Goal: Task Accomplishment & Management: Use online tool/utility

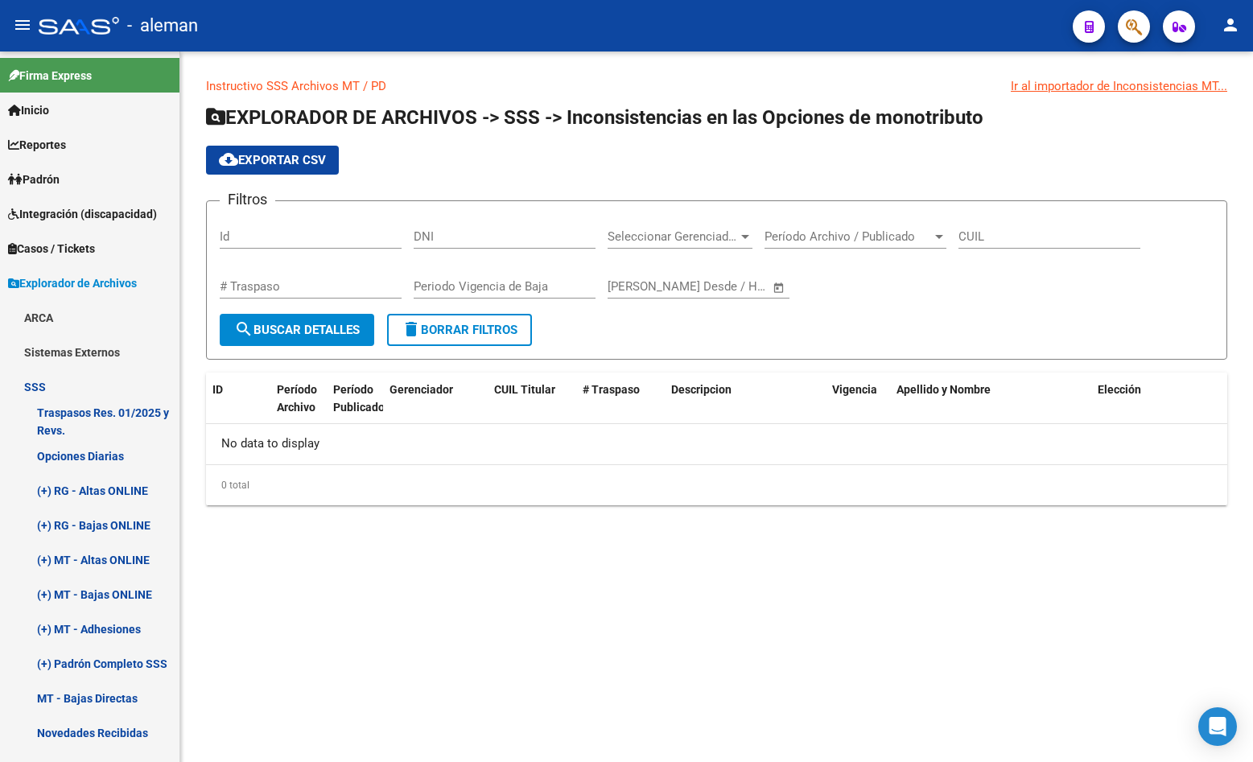
scroll to position [13, 0]
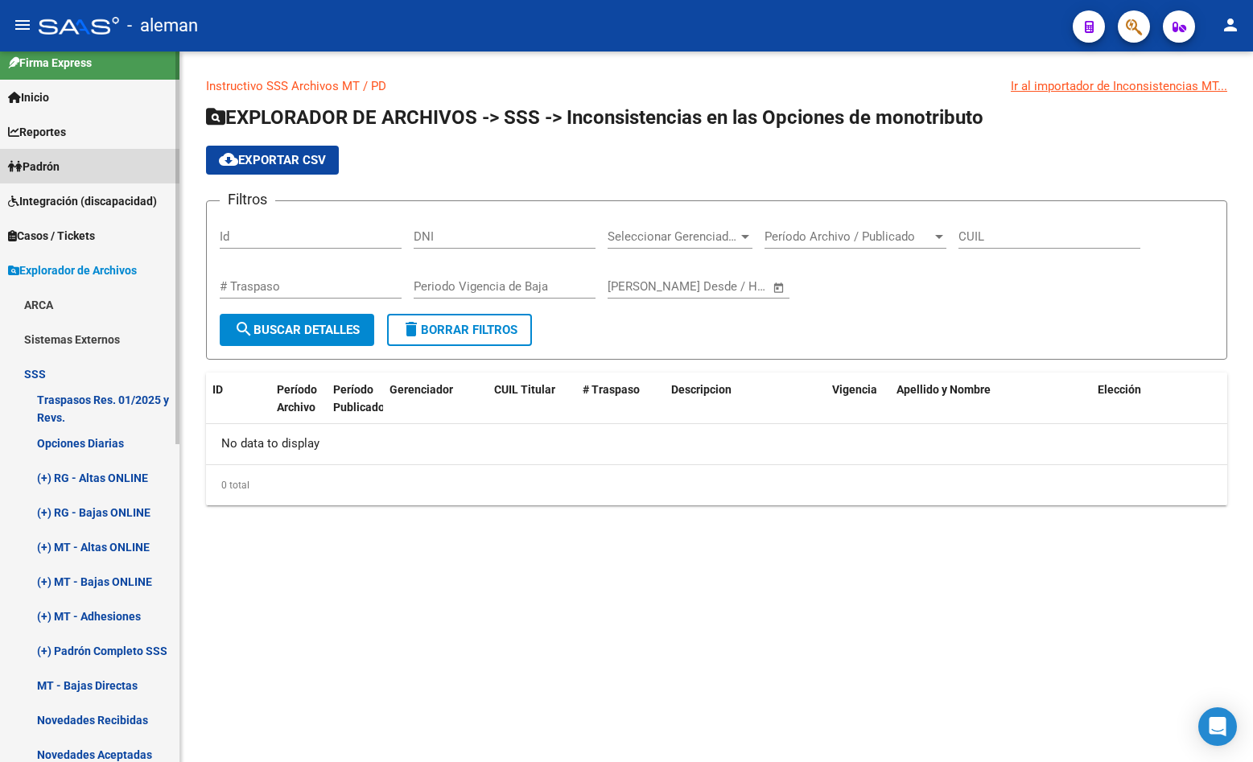
click at [47, 159] on span "Padrón" at bounding box center [33, 167] width 51 height 18
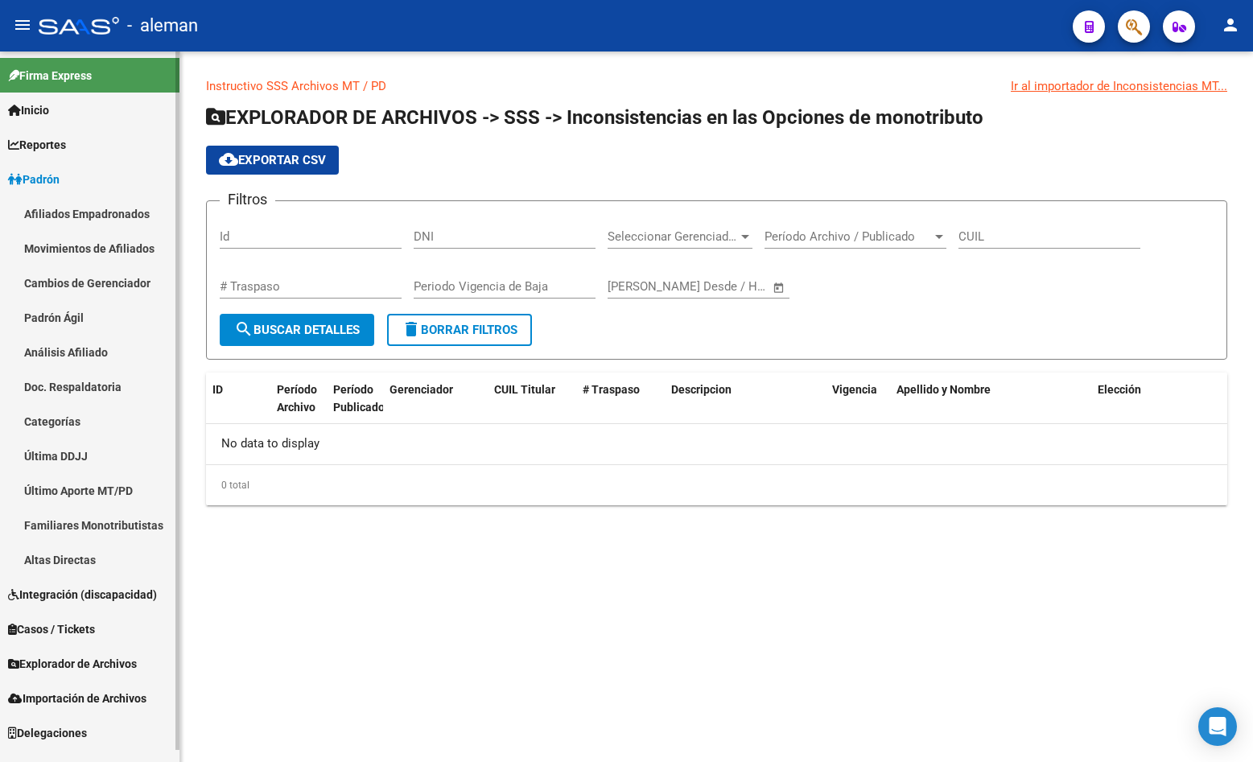
scroll to position [0, 0]
click at [86, 212] on link "Afiliados Empadronados" at bounding box center [89, 213] width 179 height 35
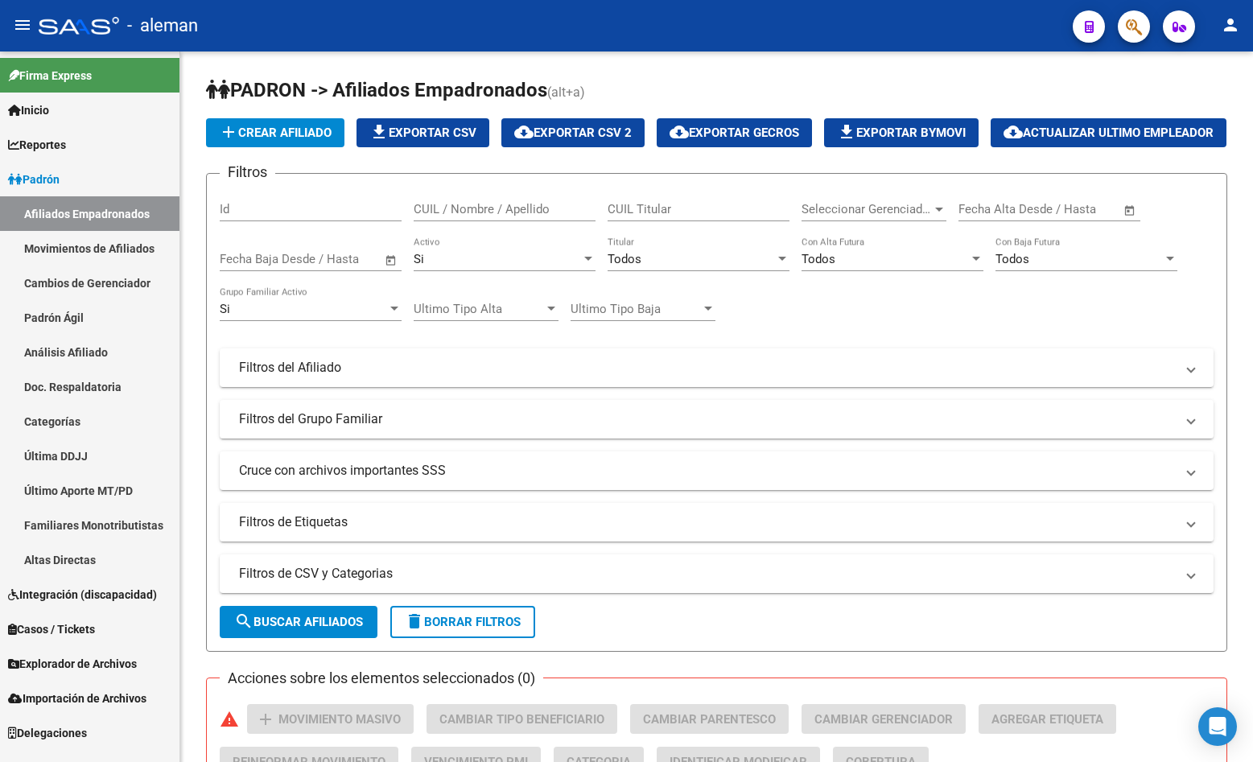
click at [75, 251] on link "Movimientos de Afiliados" at bounding box center [89, 248] width 179 height 35
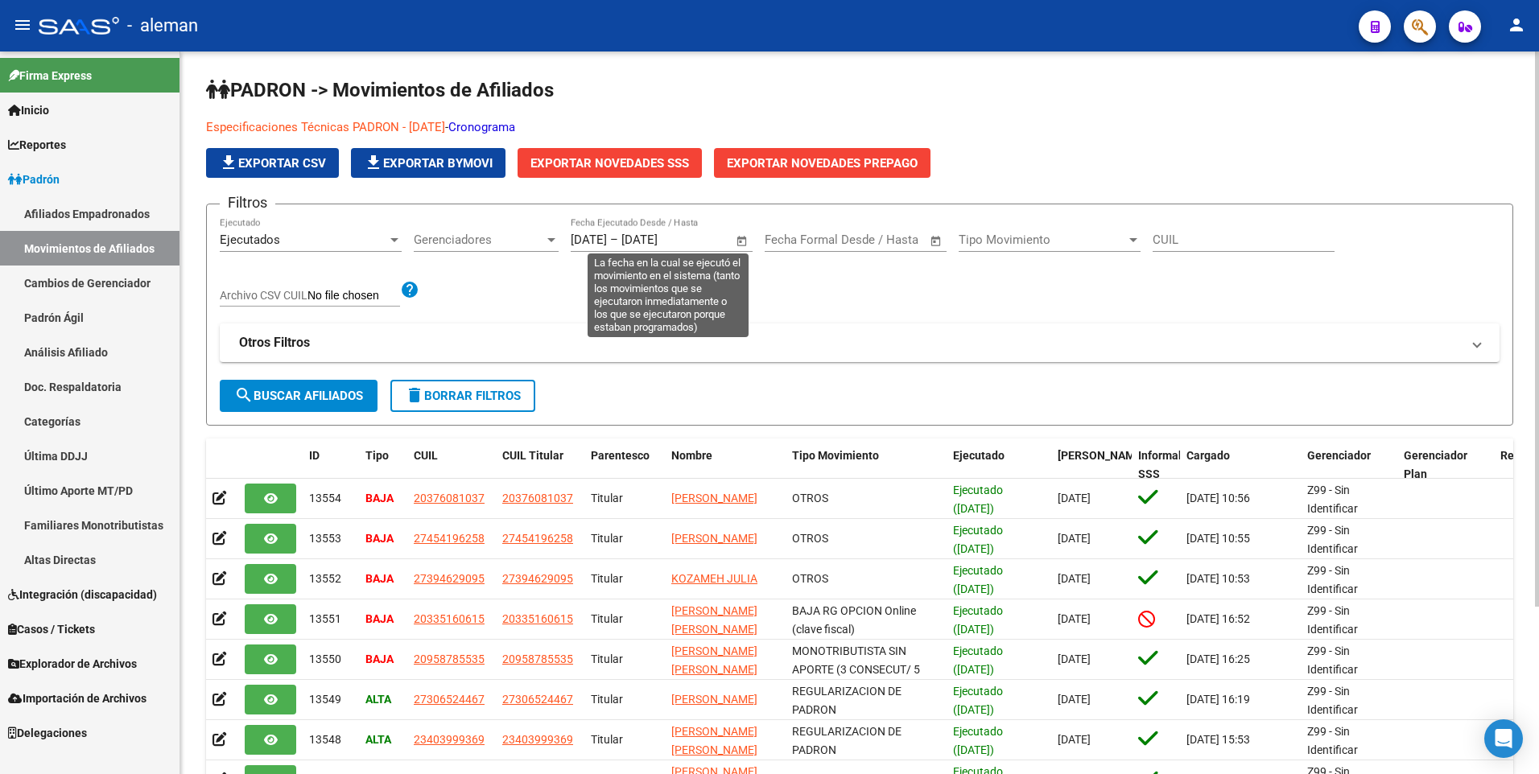
click at [739, 240] on span "Open calendar" at bounding box center [742, 240] width 39 height 39
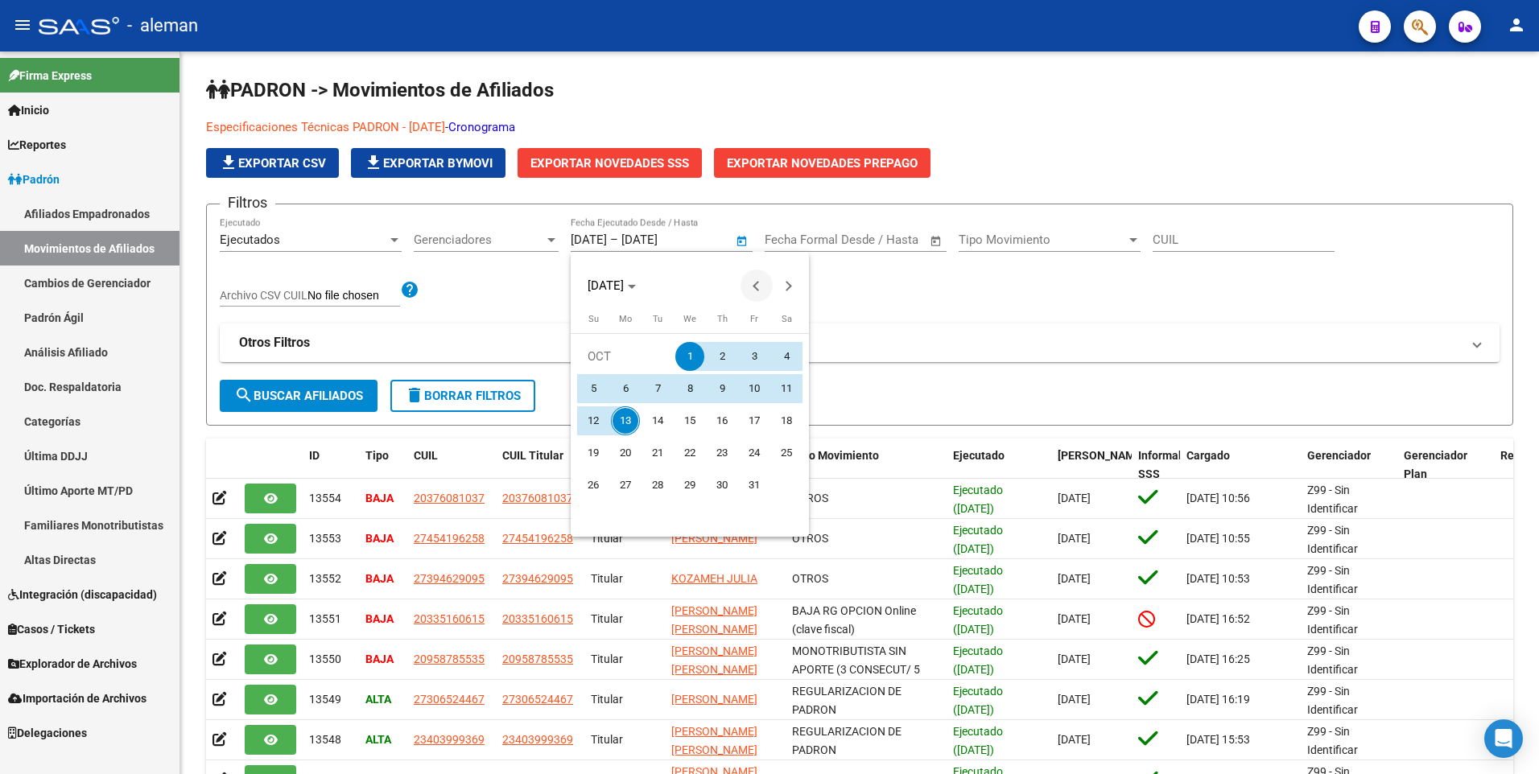
click at [762, 289] on span "Previous month" at bounding box center [756, 286] width 32 height 32
click at [623, 389] on span "1" at bounding box center [625, 388] width 29 height 29
type input "[DATE]"
click at [675, 239] on div at bounding box center [769, 387] width 1539 height 774
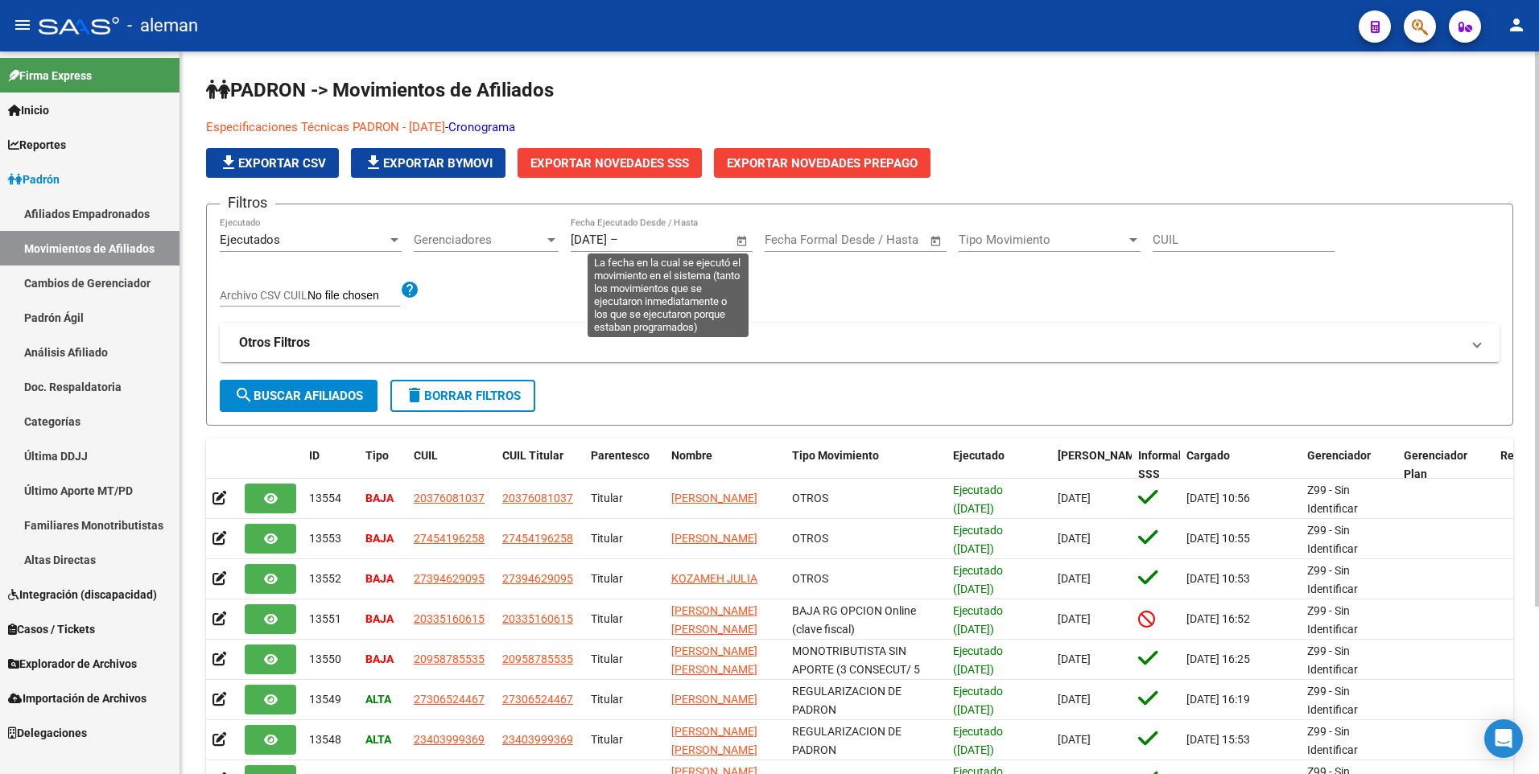
click at [744, 238] on span "Open calendar" at bounding box center [742, 240] width 39 height 39
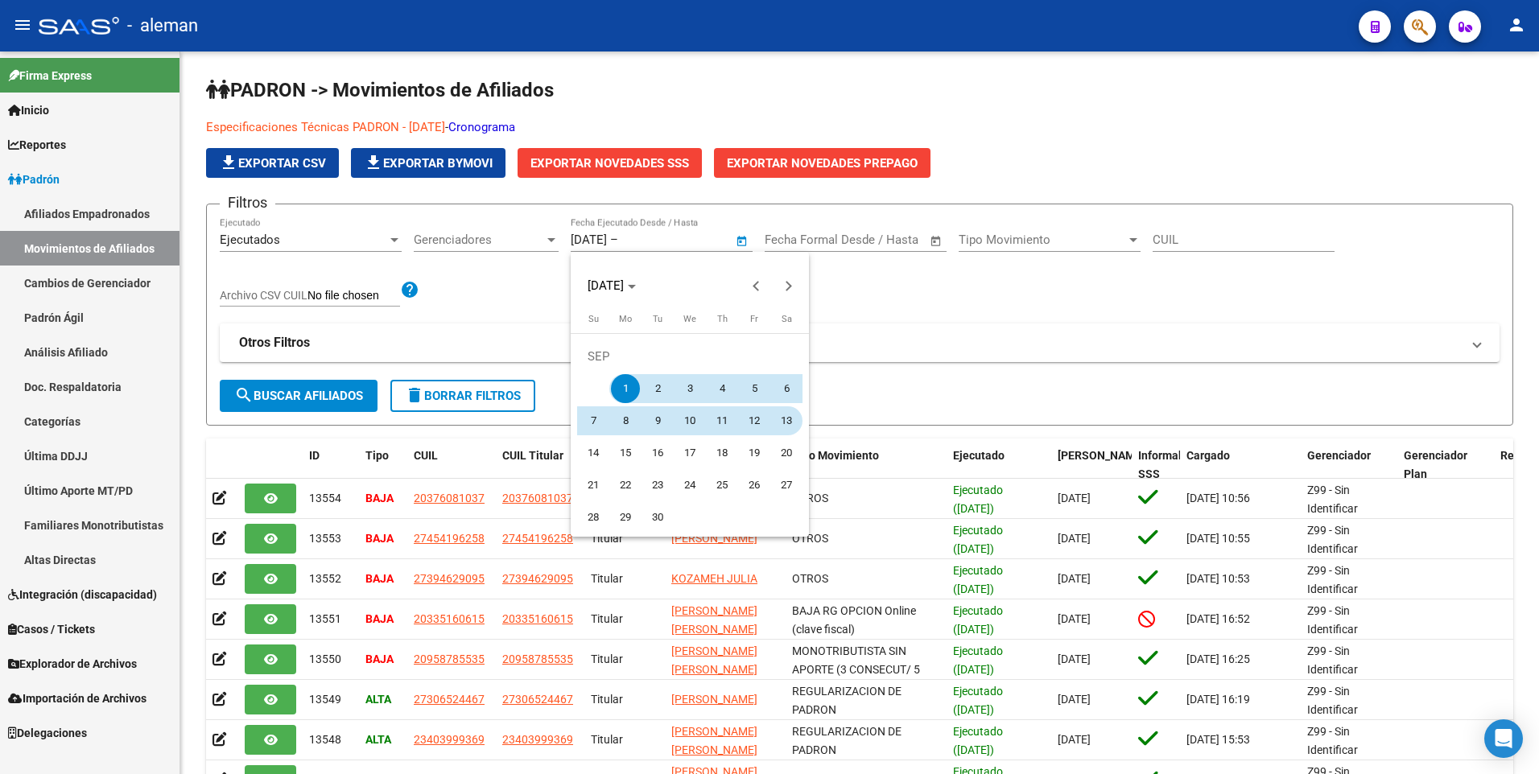
click at [788, 418] on span "13" at bounding box center [786, 420] width 29 height 29
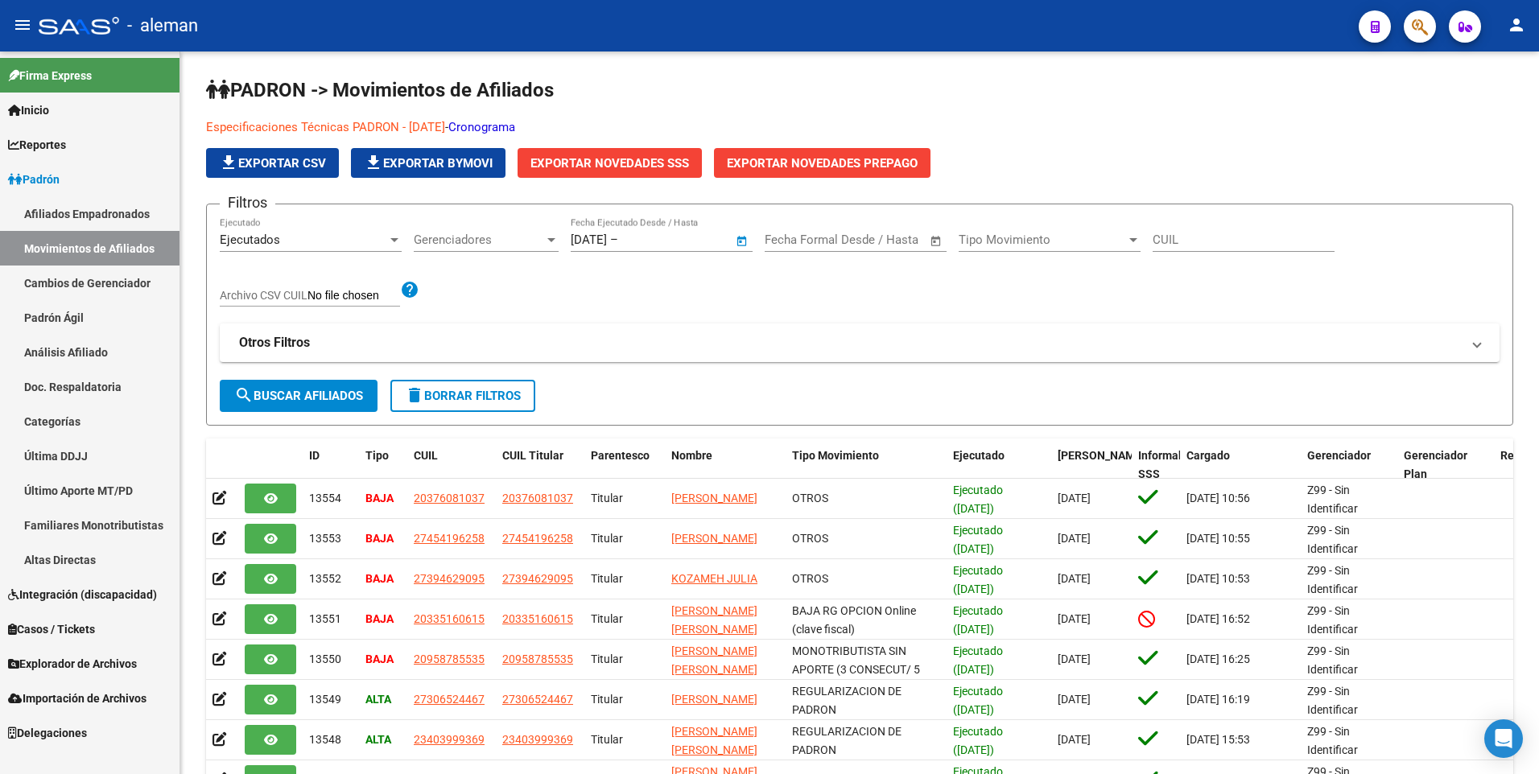
type input "[DATE]"
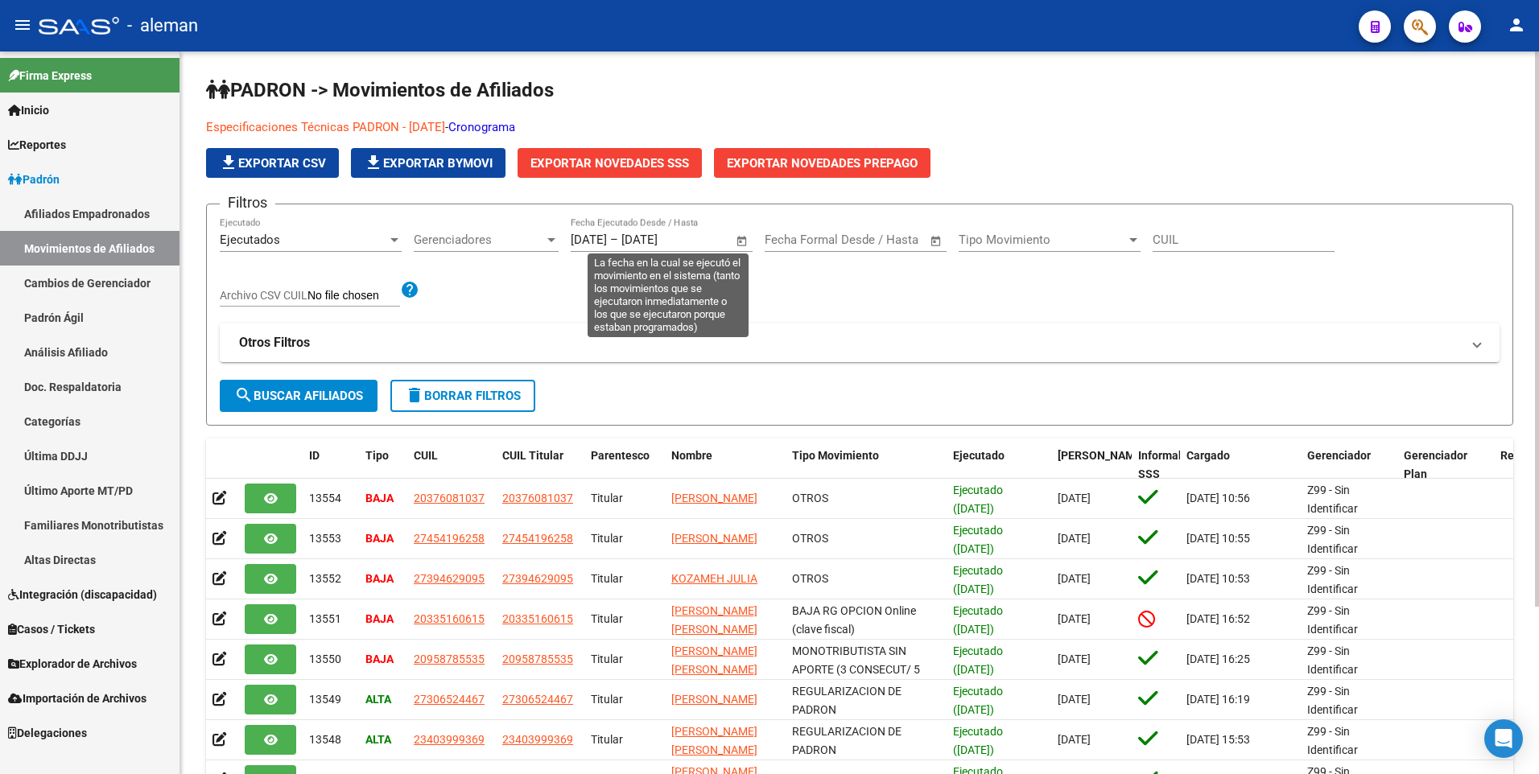
click at [741, 243] on span "Open calendar" at bounding box center [742, 240] width 39 height 39
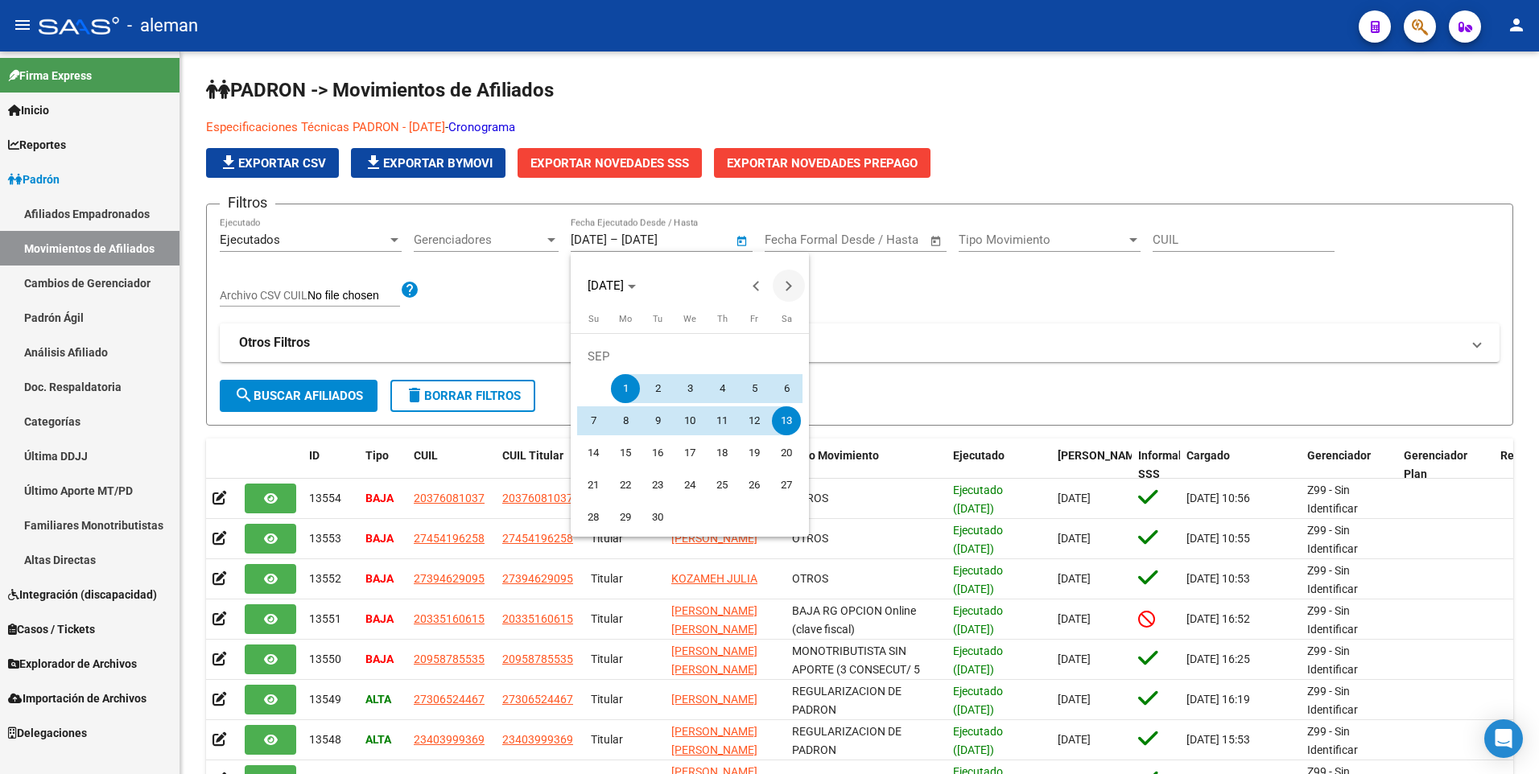
click at [789, 287] on button "Next month" at bounding box center [788, 286] width 32 height 32
click at [628, 419] on span "13" at bounding box center [625, 420] width 29 height 29
type input "[DATE]"
click at [628, 419] on span "13" at bounding box center [625, 420] width 29 height 29
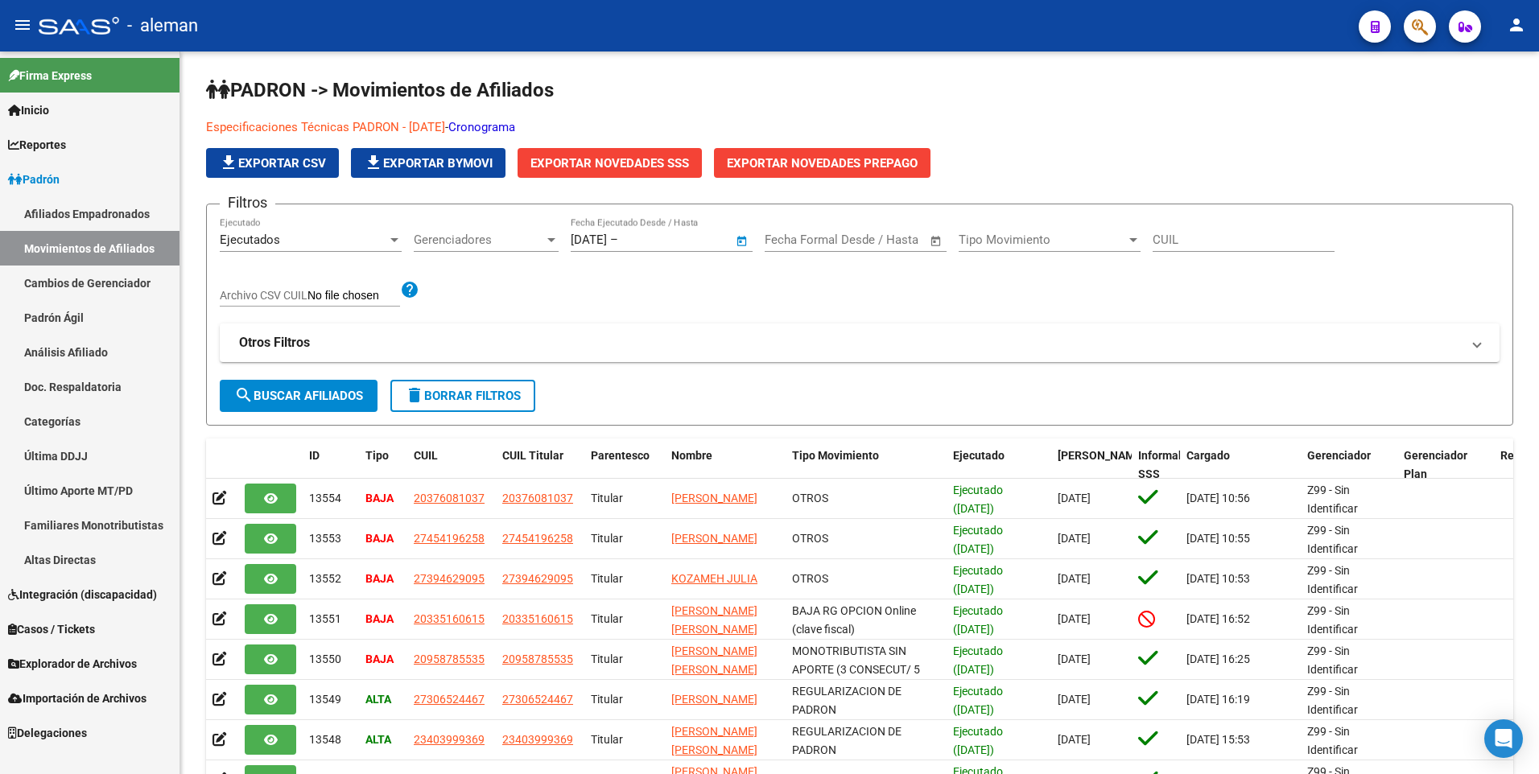
type input "[DATE]"
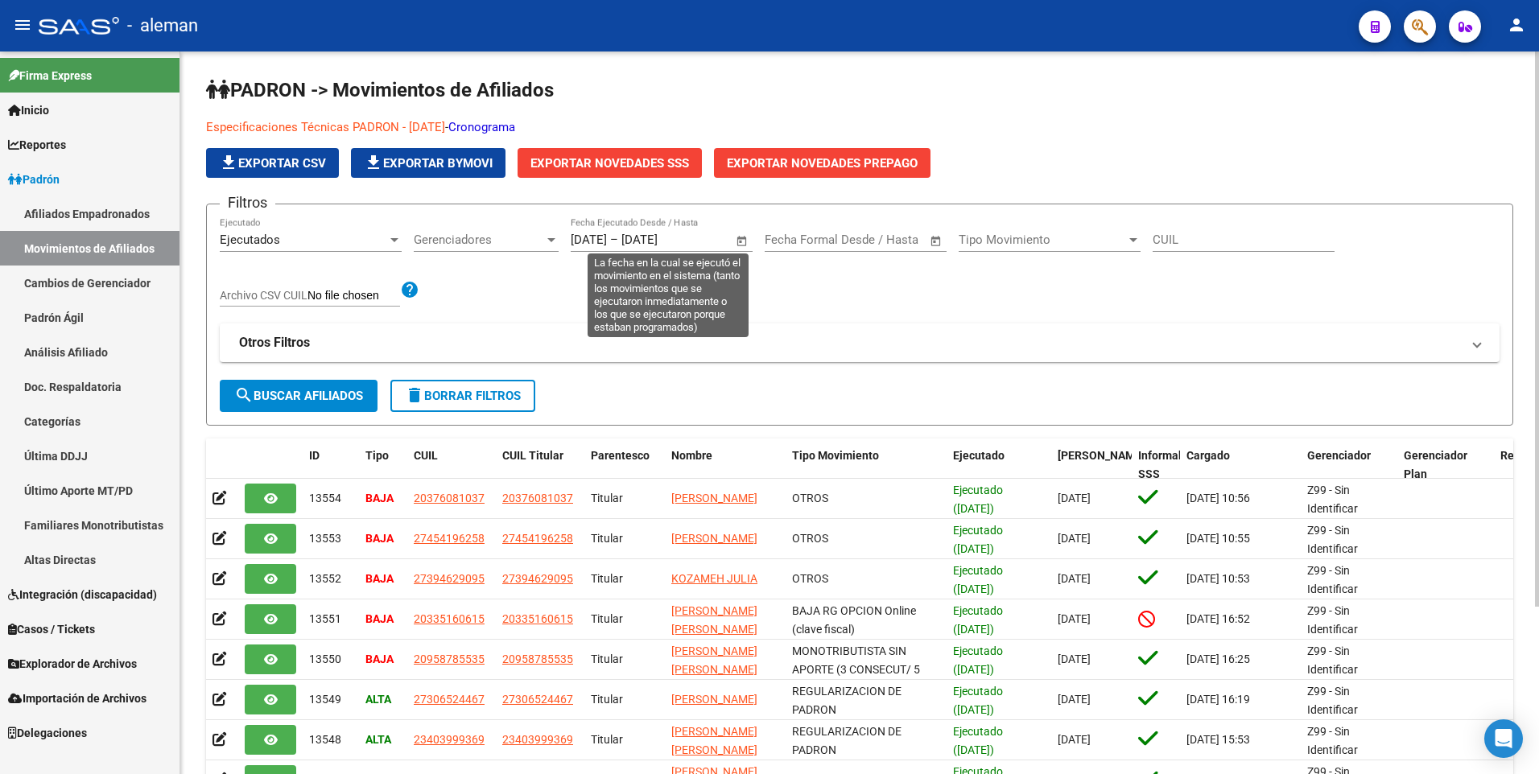
click at [744, 239] on span "Open calendar" at bounding box center [742, 240] width 39 height 39
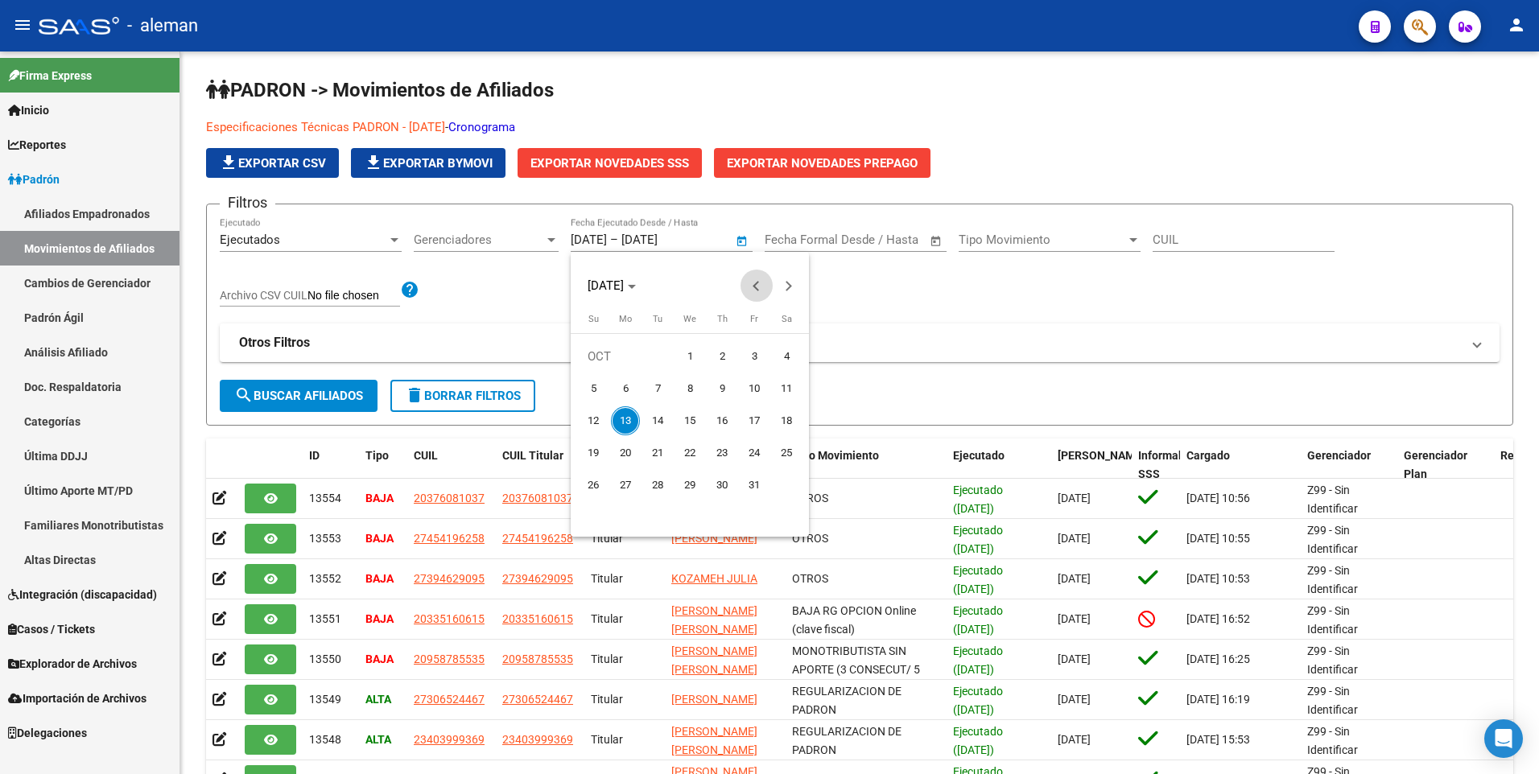
click at [759, 286] on button "Previous month" at bounding box center [756, 286] width 32 height 32
click at [623, 389] on span "1" at bounding box center [625, 388] width 29 height 29
type input "[DATE]"
click at [794, 286] on span "Next month" at bounding box center [788, 286] width 32 height 32
click at [627, 418] on span "13" at bounding box center [625, 420] width 29 height 29
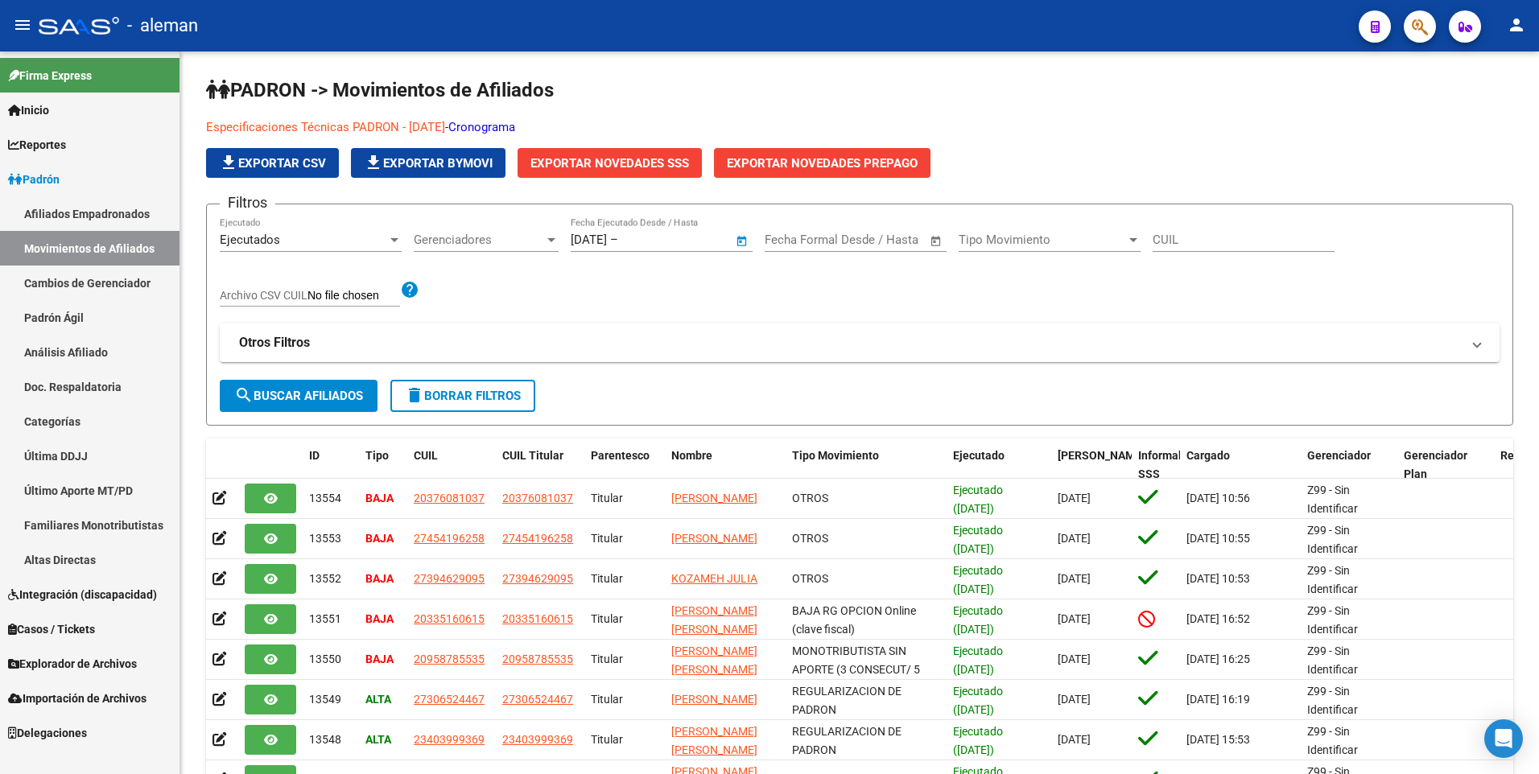
type input "[DATE]"
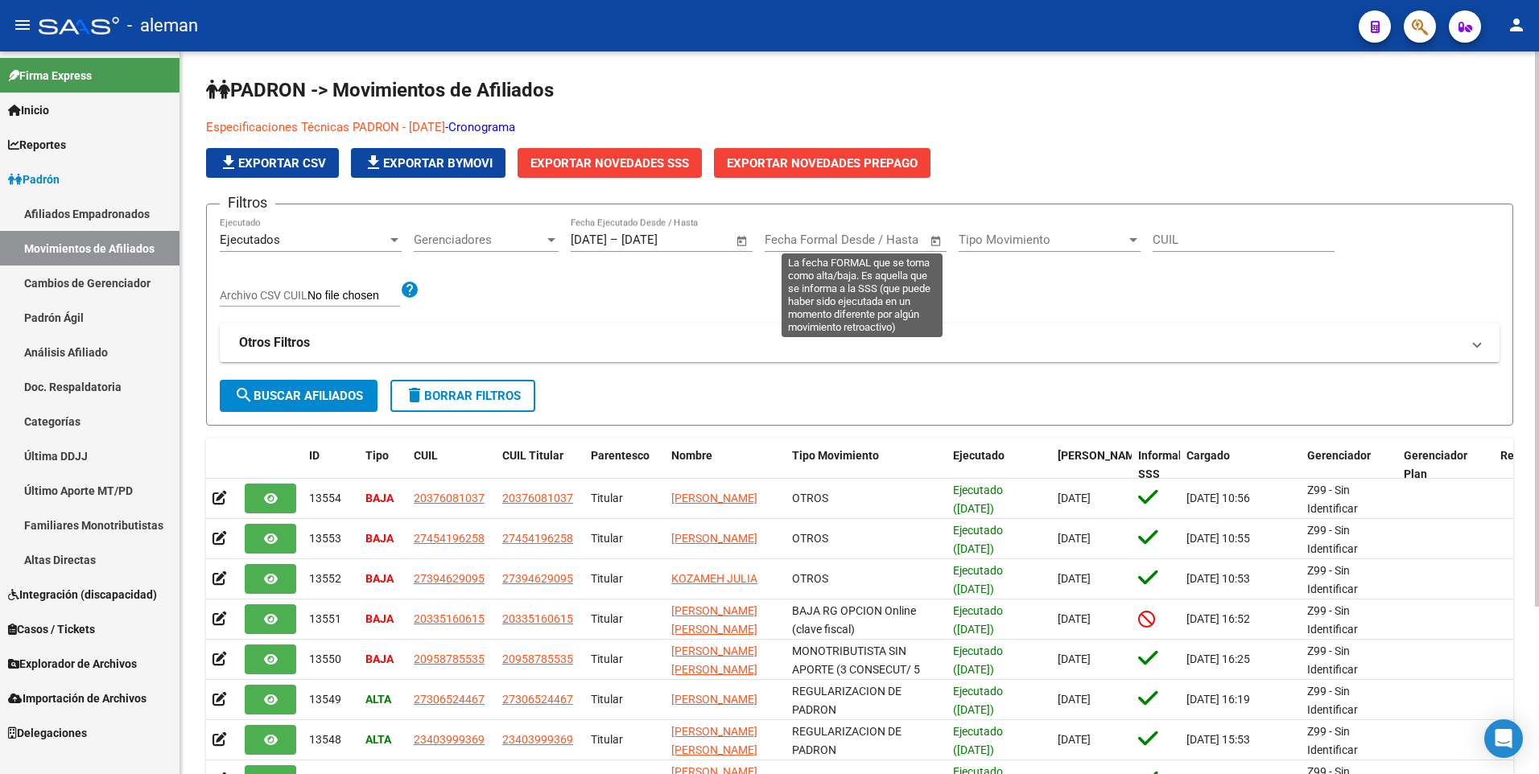
click at [931, 237] on span "Open calendar" at bounding box center [936, 240] width 39 height 39
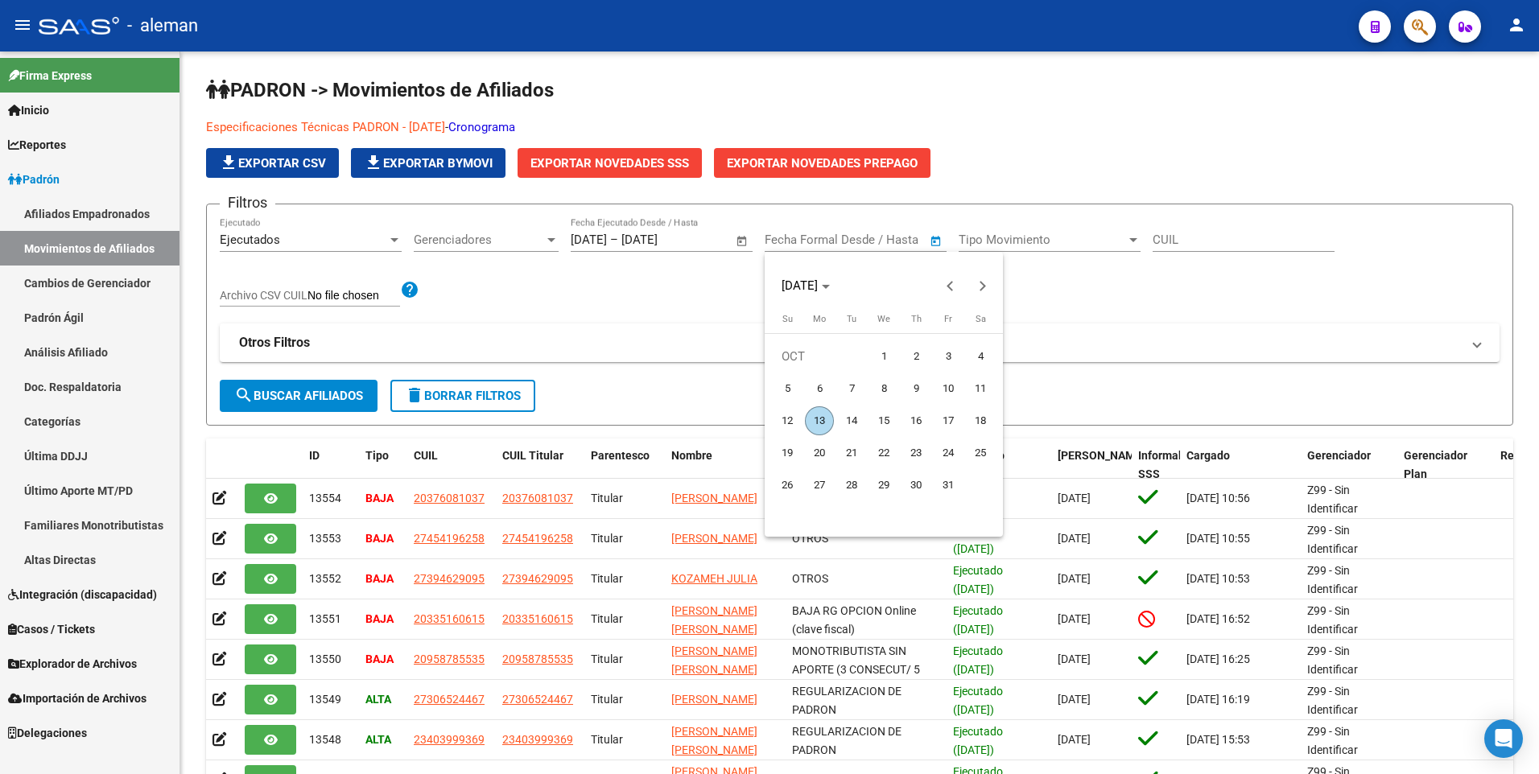
click at [1021, 160] on div at bounding box center [769, 387] width 1539 height 774
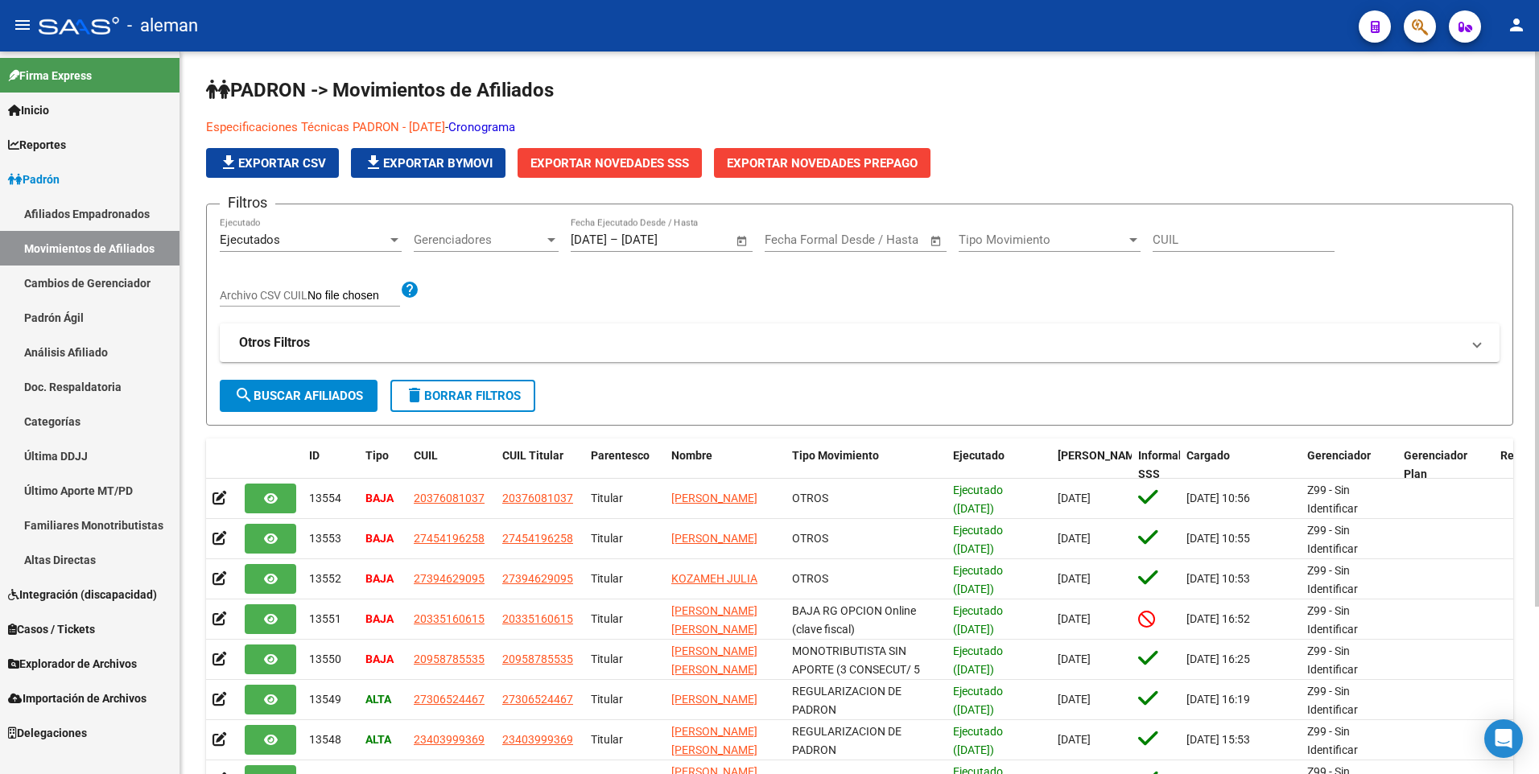
click at [1002, 168] on div "Especificaciones Técnicas PADRON - [DATE] - Cronograma file_download Exportar C…" at bounding box center [728, 148] width 1045 height 60
click at [332, 393] on span "search Buscar Afiliados" at bounding box center [298, 396] width 129 height 14
click at [634, 159] on span "Exportar Novedades SSS" at bounding box center [609, 163] width 159 height 14
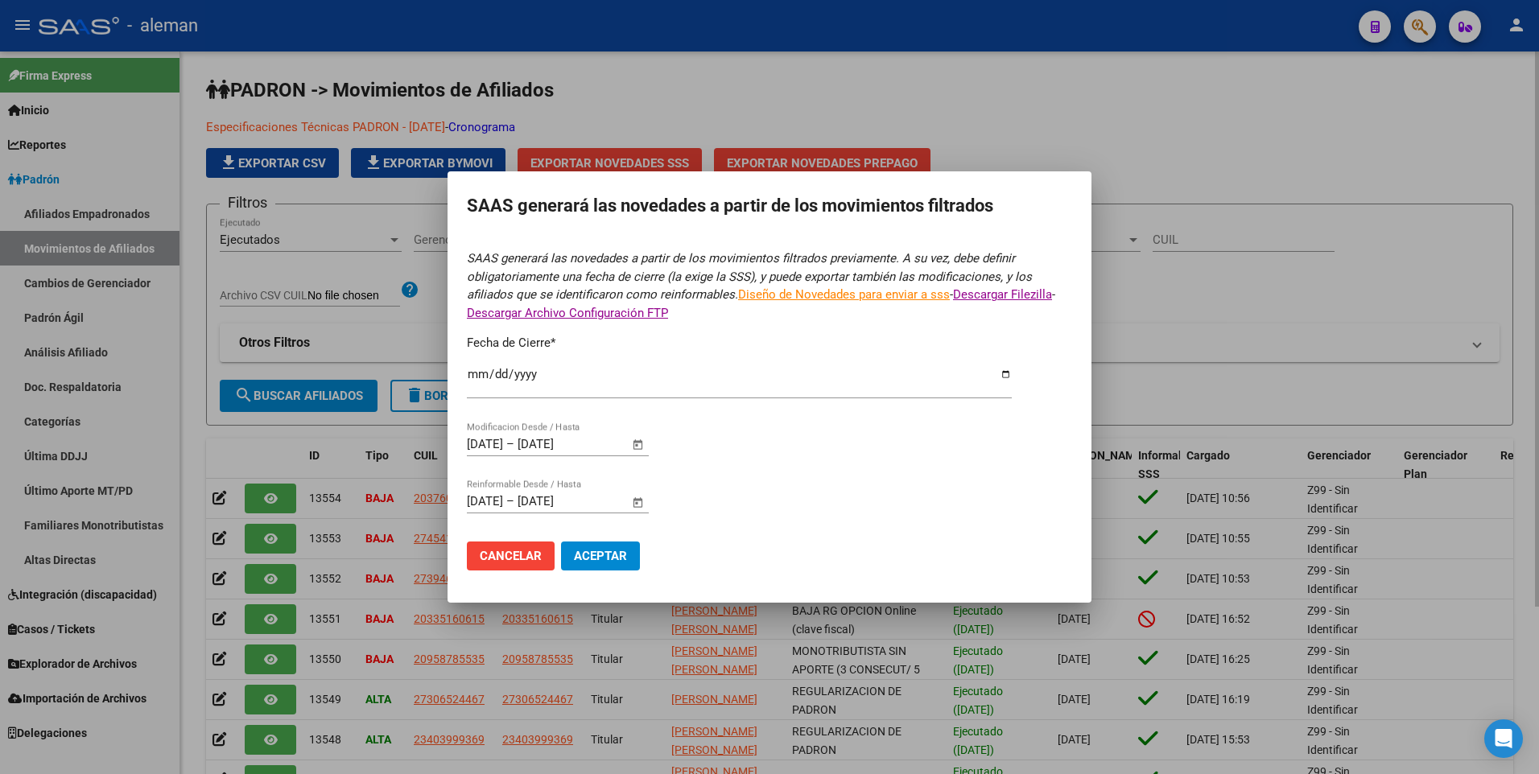
type input "[DATE]"
click at [749, 429] on form "SAAS generará las novedades a partir de los movimientos filtrados previamente. …" at bounding box center [769, 415] width 605 height 333
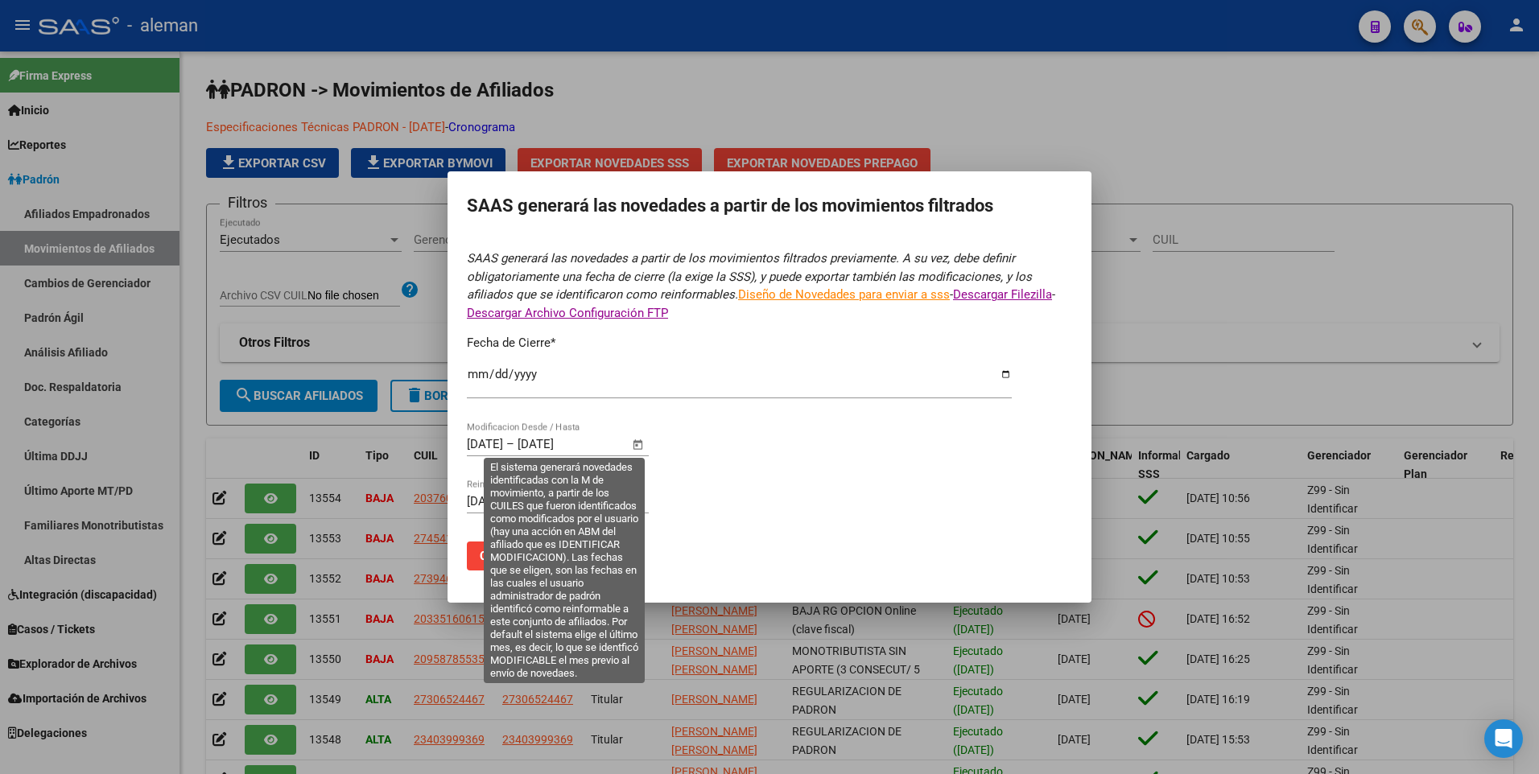
click at [634, 445] on span "Open calendar" at bounding box center [638, 445] width 39 height 39
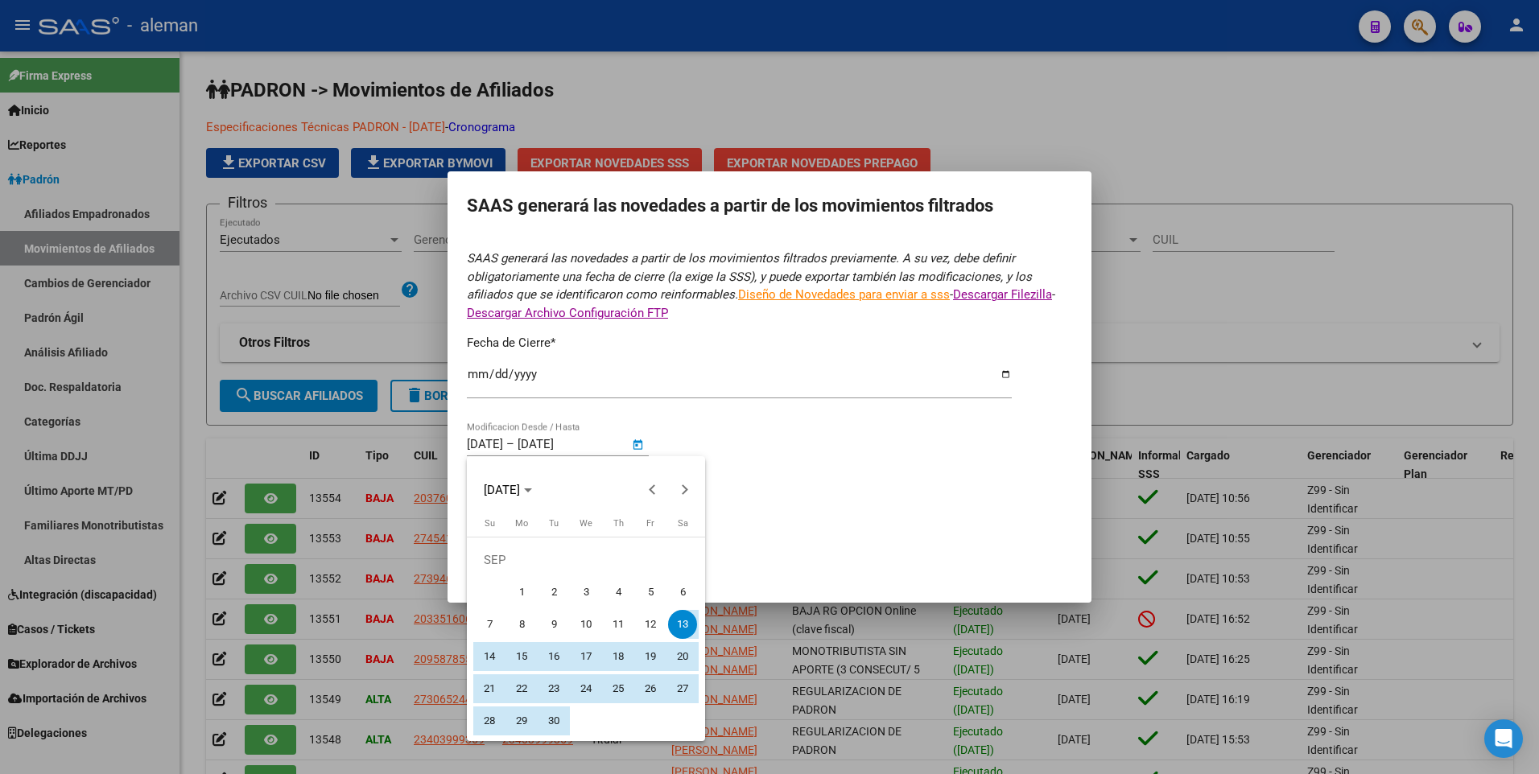
click at [525, 589] on span "1" at bounding box center [521, 592] width 29 height 29
type input "[DATE]"
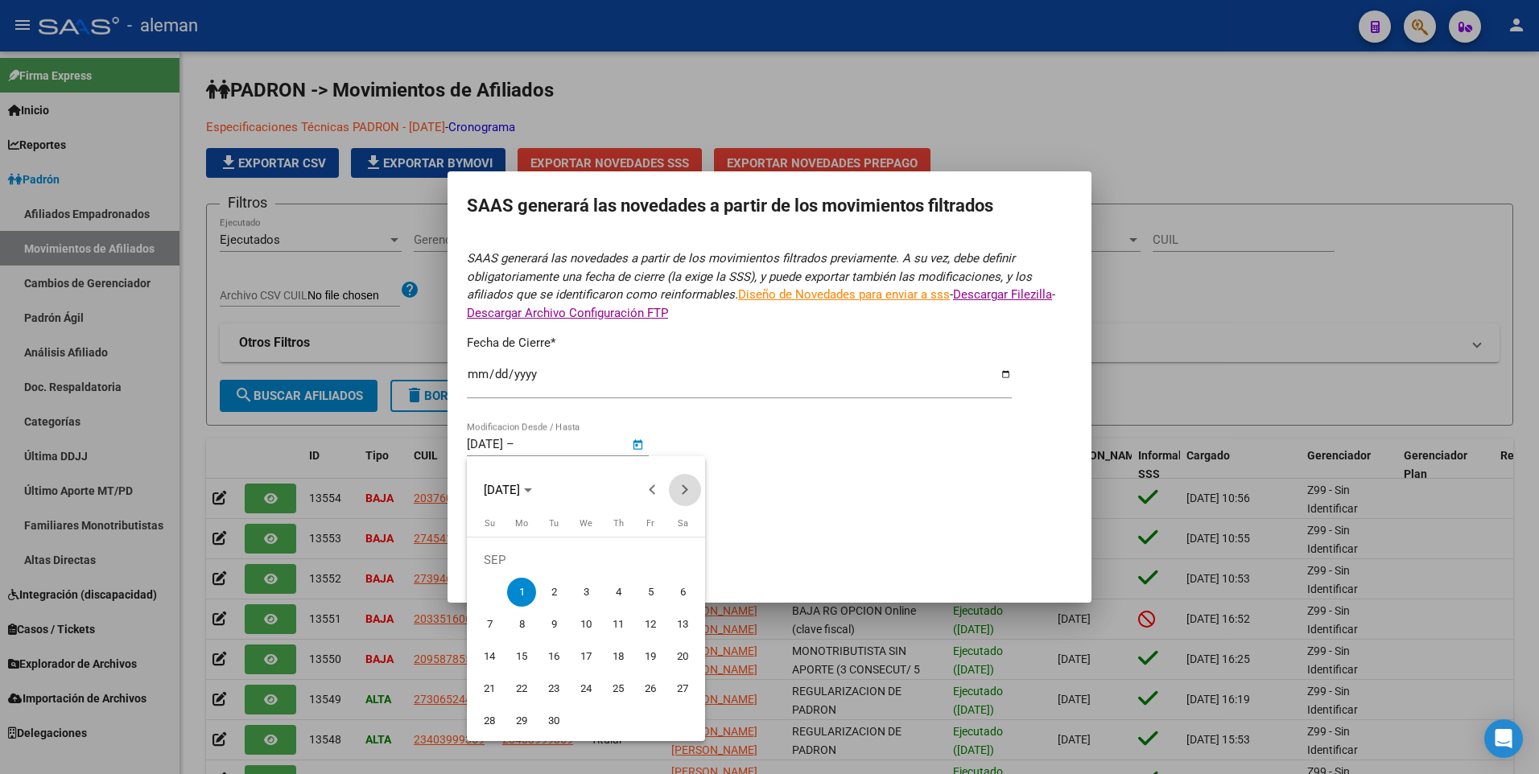
click at [683, 486] on button "Next month" at bounding box center [685, 490] width 32 height 32
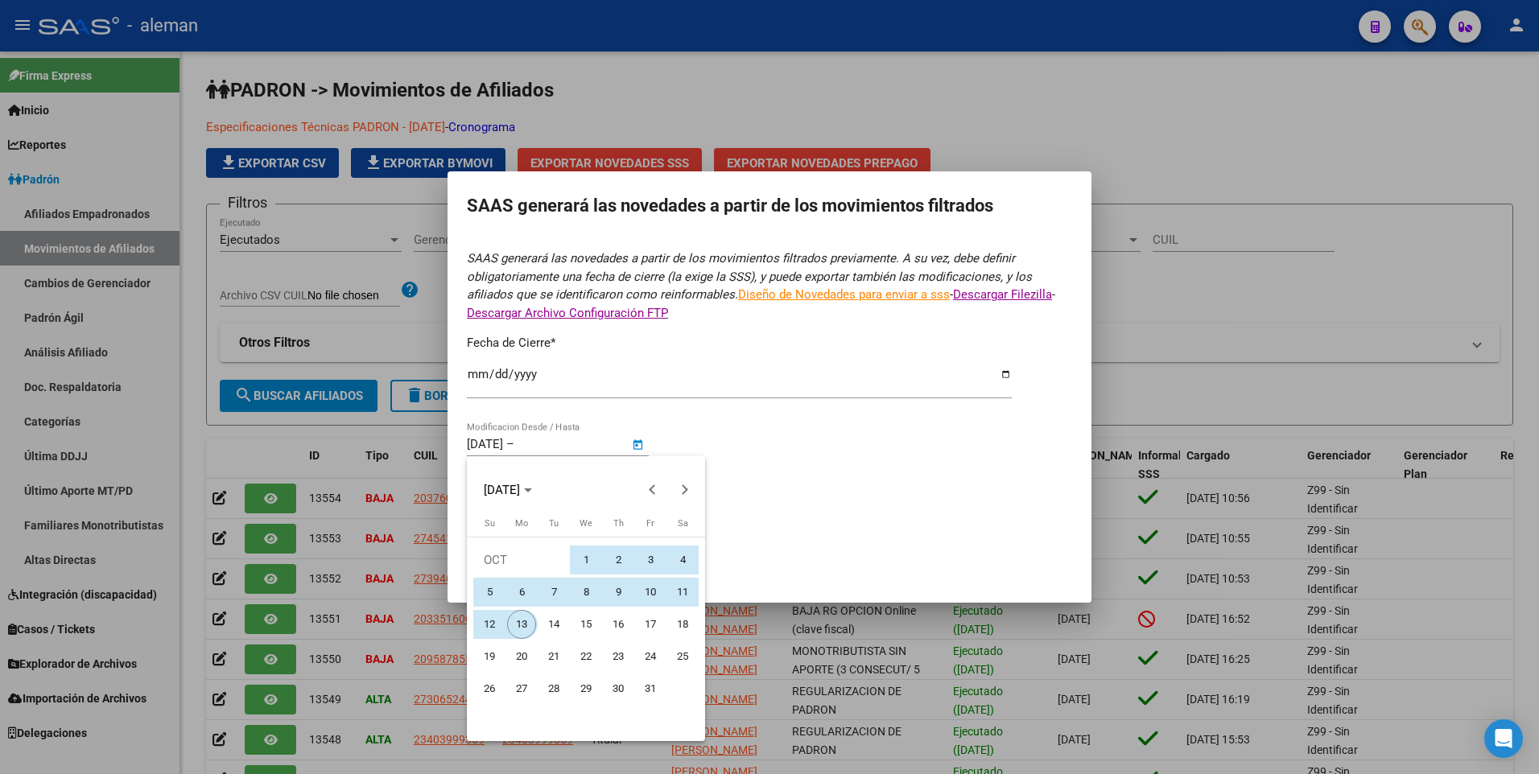
click at [523, 624] on span "13" at bounding box center [521, 624] width 29 height 29
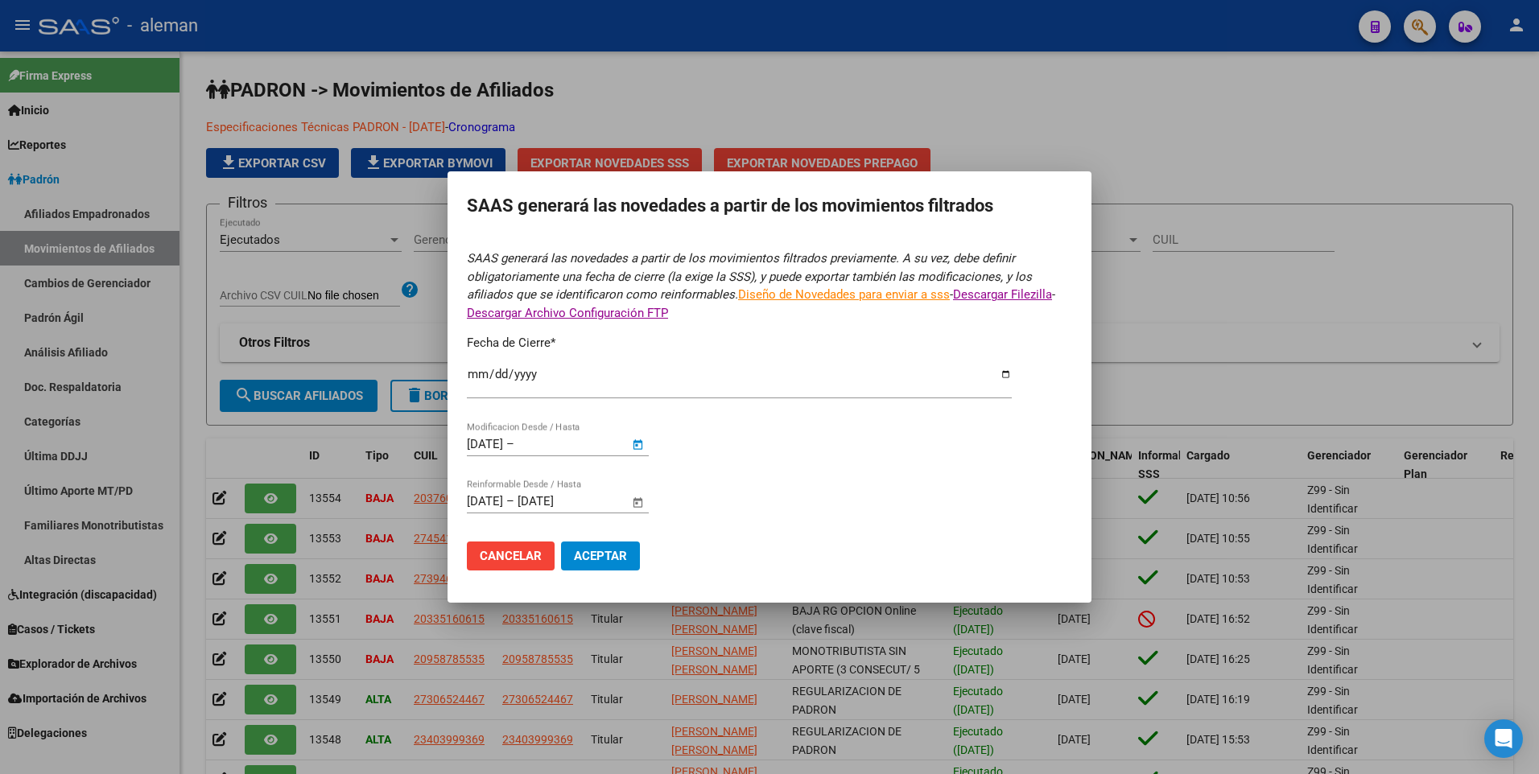
type input "[DATE]"
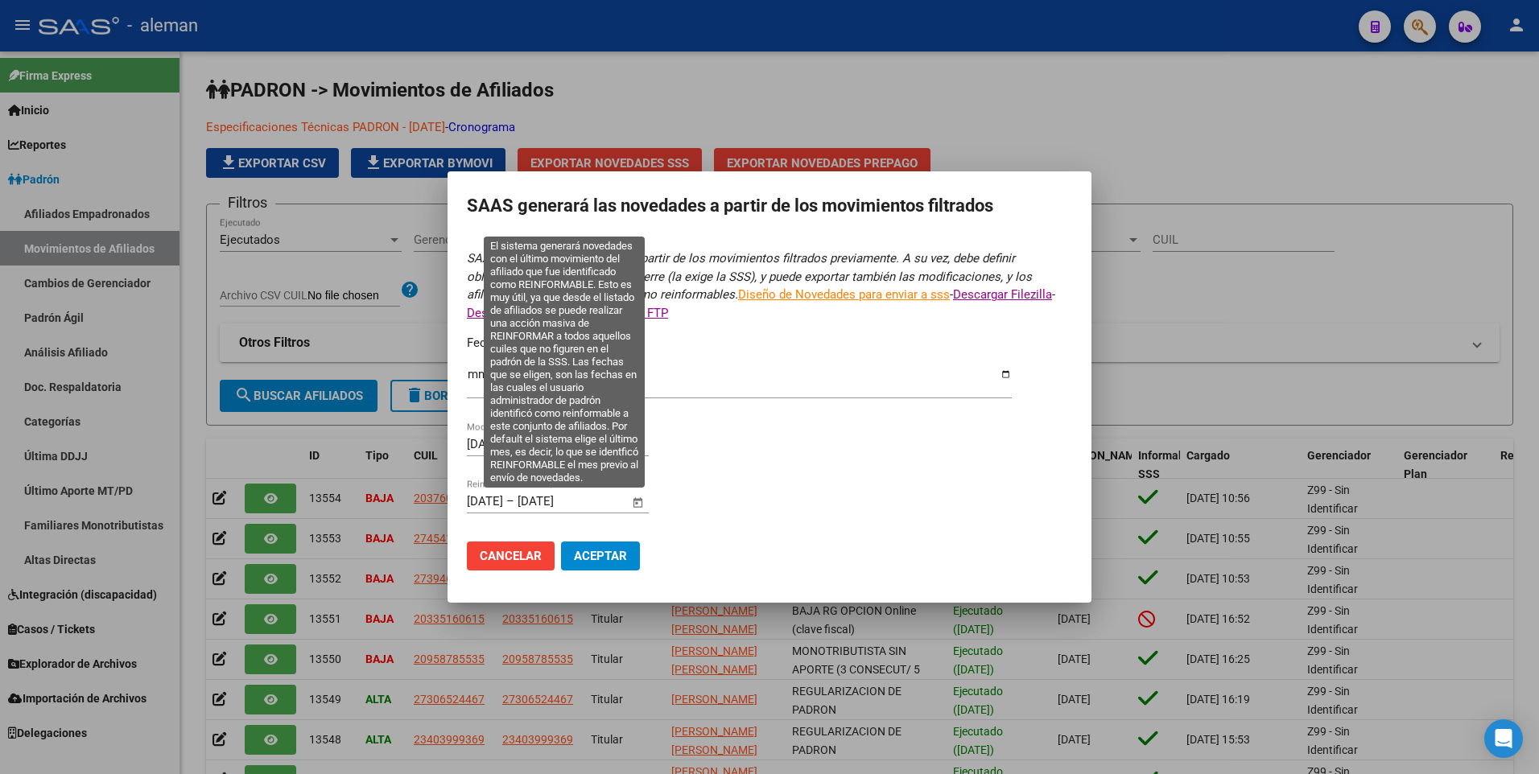
click at [640, 499] on span "Open calendar" at bounding box center [638, 502] width 39 height 39
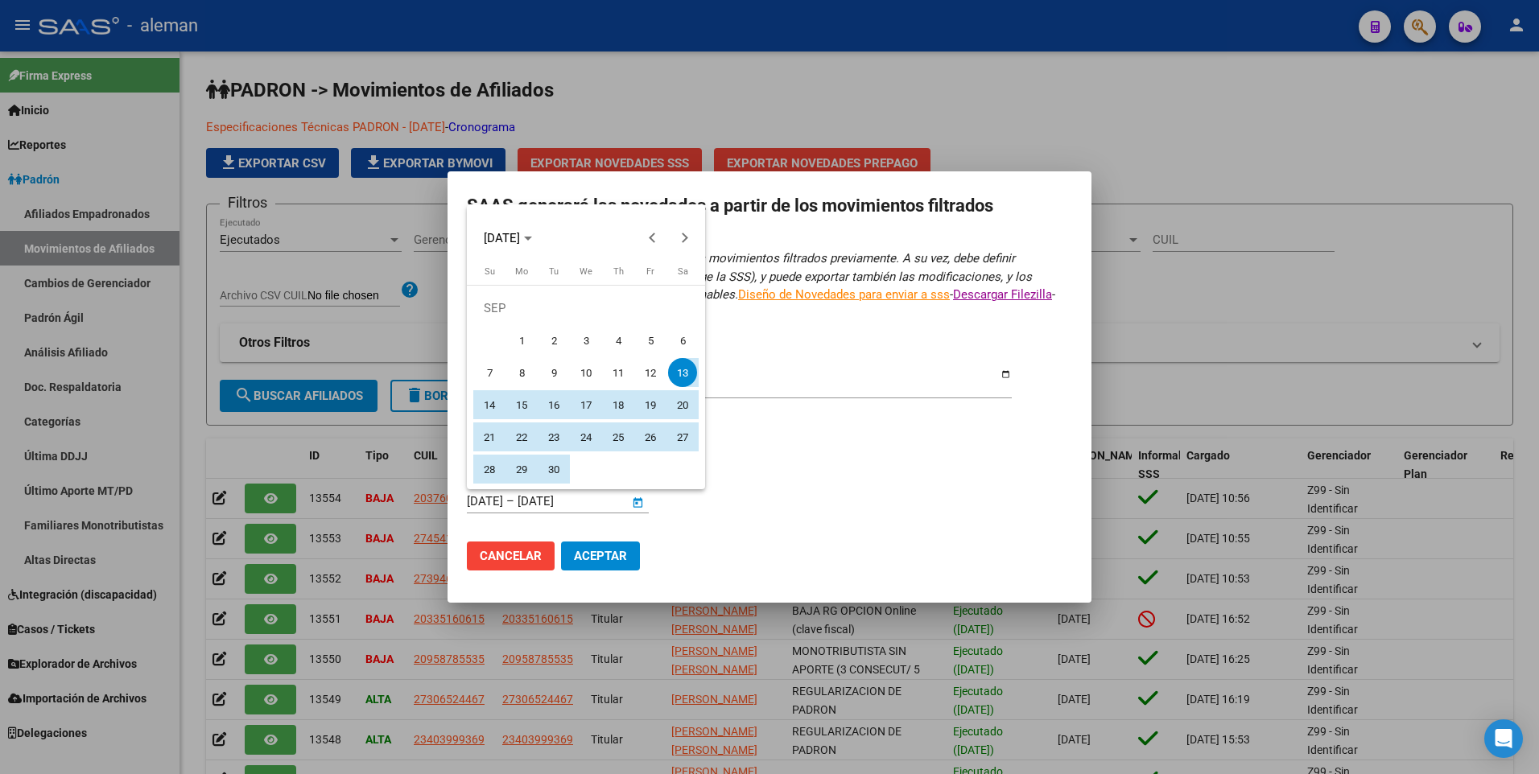
click at [516, 338] on span "1" at bounding box center [521, 340] width 29 height 29
type input "[DATE]"
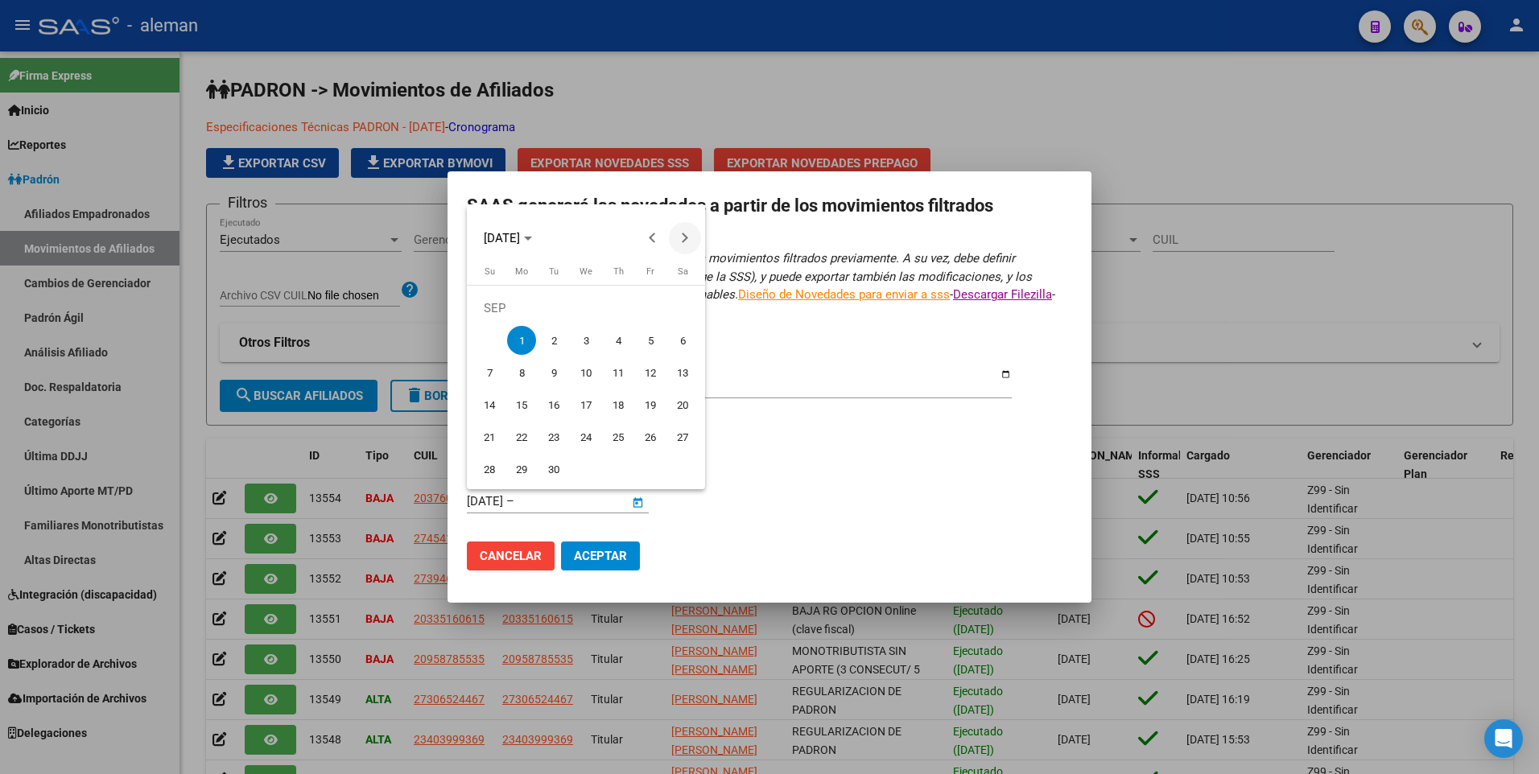
click at [680, 233] on span "Next month" at bounding box center [685, 238] width 32 height 32
click at [518, 366] on span "13" at bounding box center [521, 372] width 29 height 29
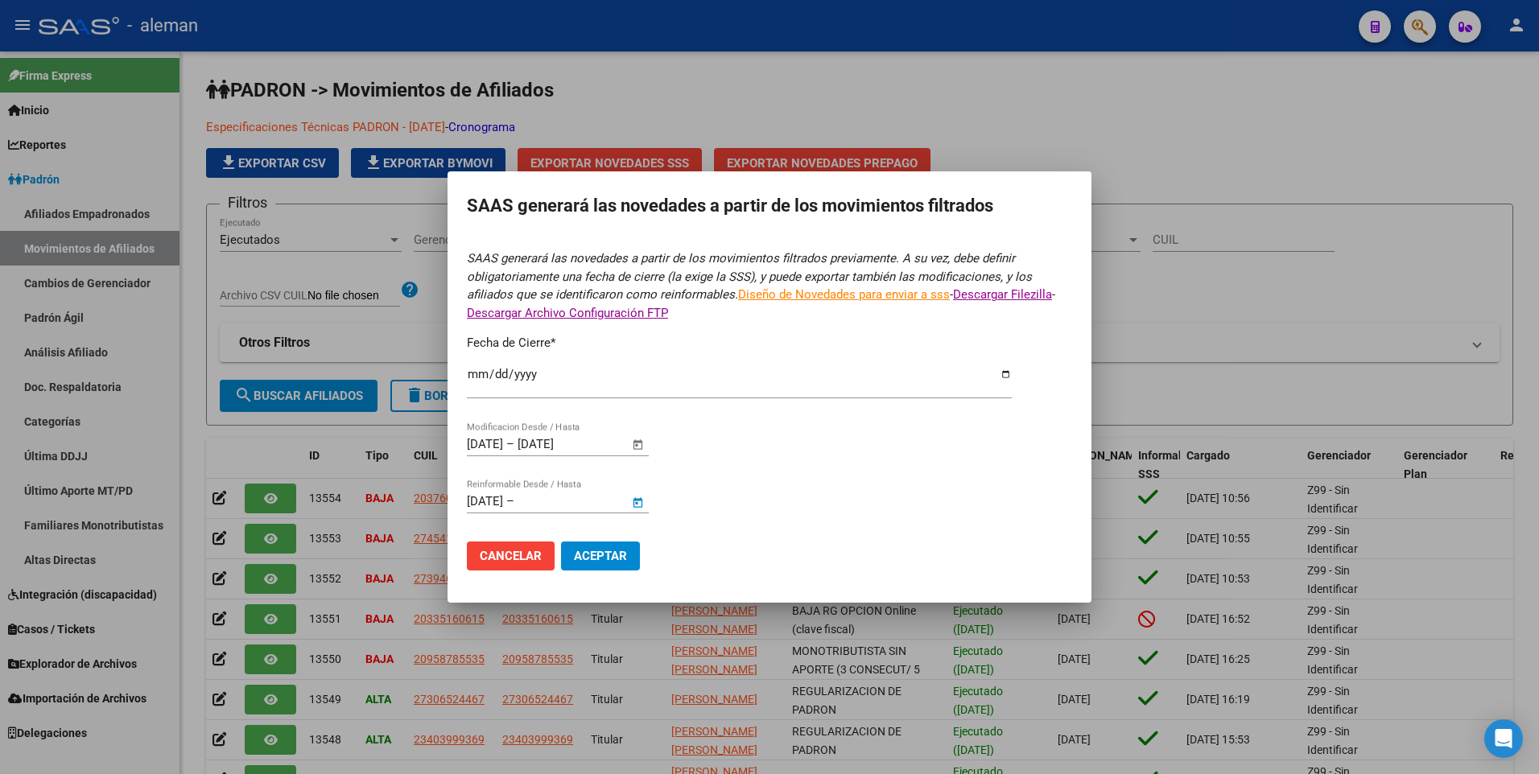
type input "[DATE]"
click at [603, 558] on span "Aceptar" at bounding box center [600, 556] width 53 height 14
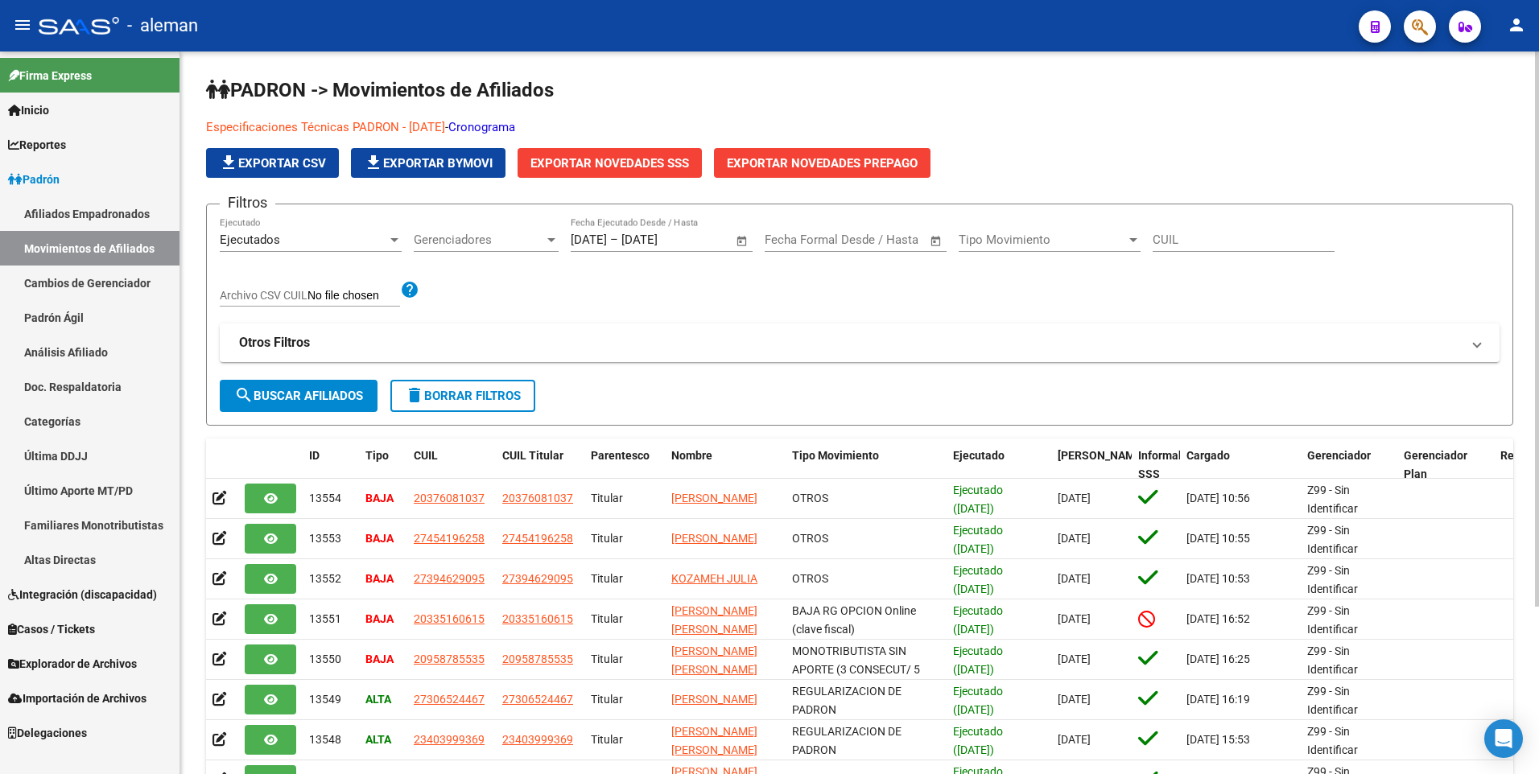
click at [1225, 149] on div "Especificaciones Técnicas PADRON - [DATE] - Cronograma file_download Exportar C…" at bounding box center [728, 148] width 1045 height 60
click at [1073, 97] on h1 "PADRON -> Movimientos de Afiliados" at bounding box center [859, 91] width 1307 height 28
click at [704, 294] on div "Filtros Ejecutados Ejecutado Gerenciadores Gerenciadores [DATE] [DATE] – [DATE]…" at bounding box center [859, 298] width 1279 height 163
